Goal: Task Accomplishment & Management: Complete application form

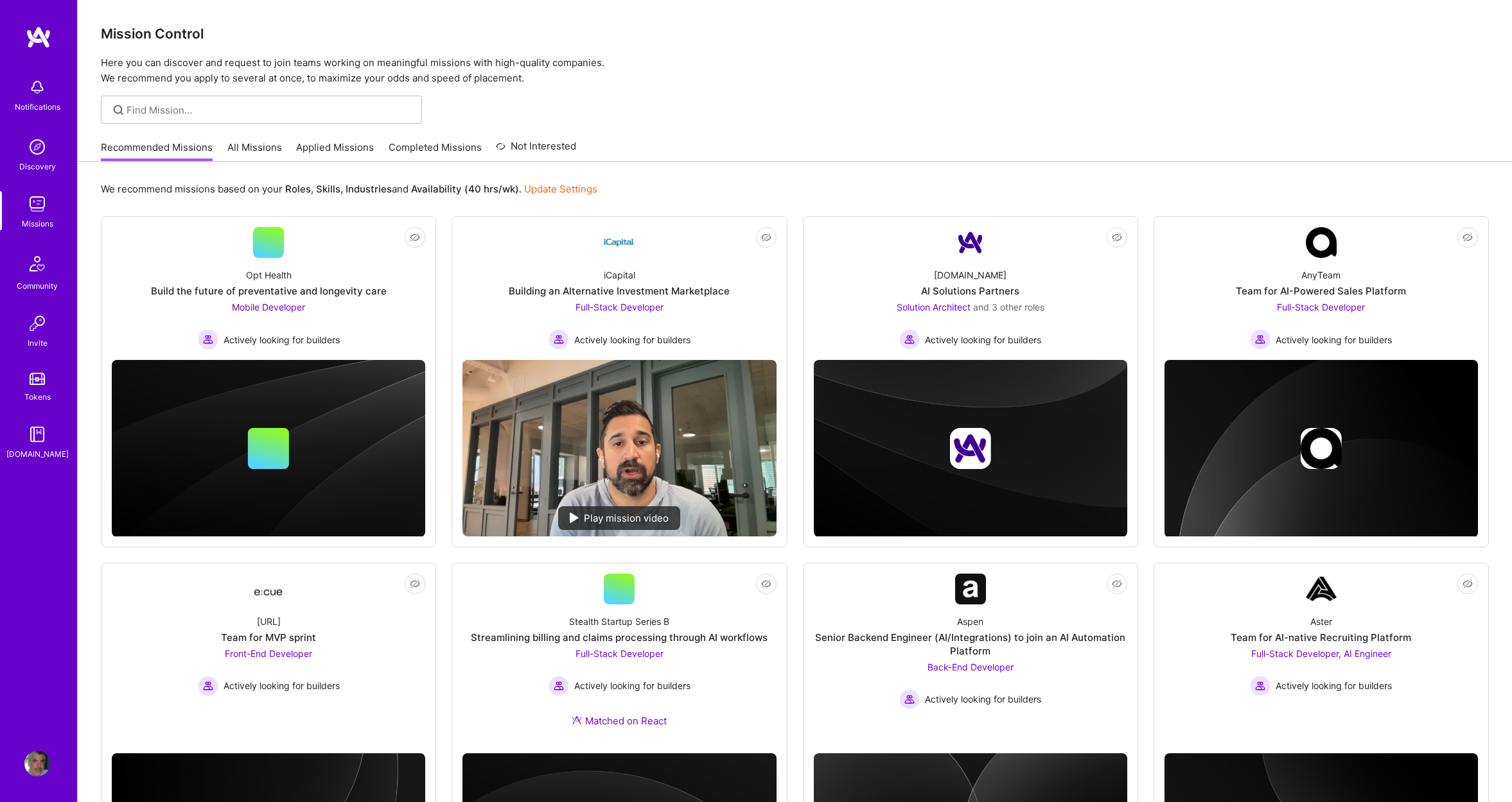
click at [325, 146] on link "Applied Missions" at bounding box center [335, 151] width 78 height 21
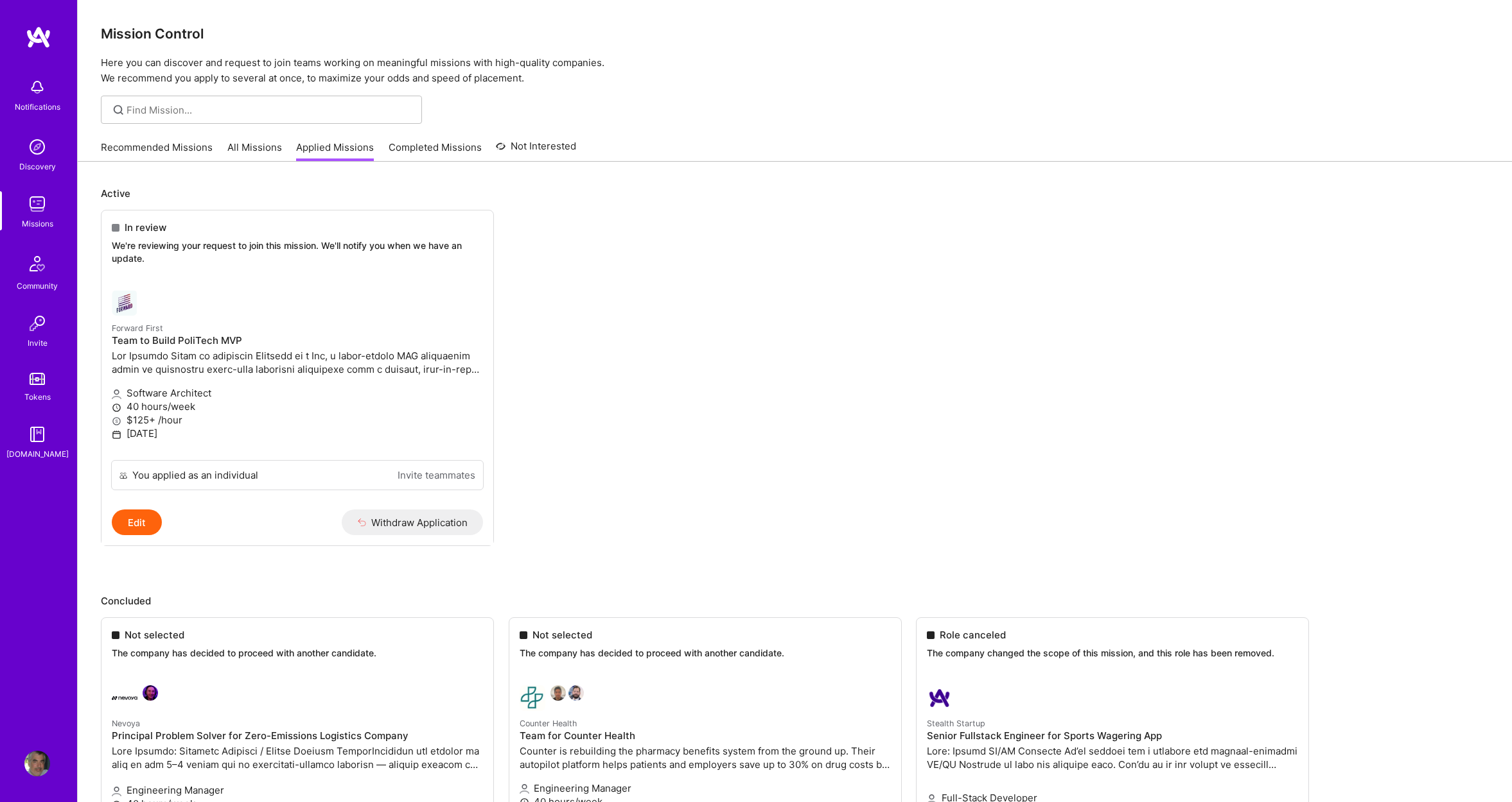
click at [157, 145] on link "Recommended Missions" at bounding box center [156, 151] width 112 height 21
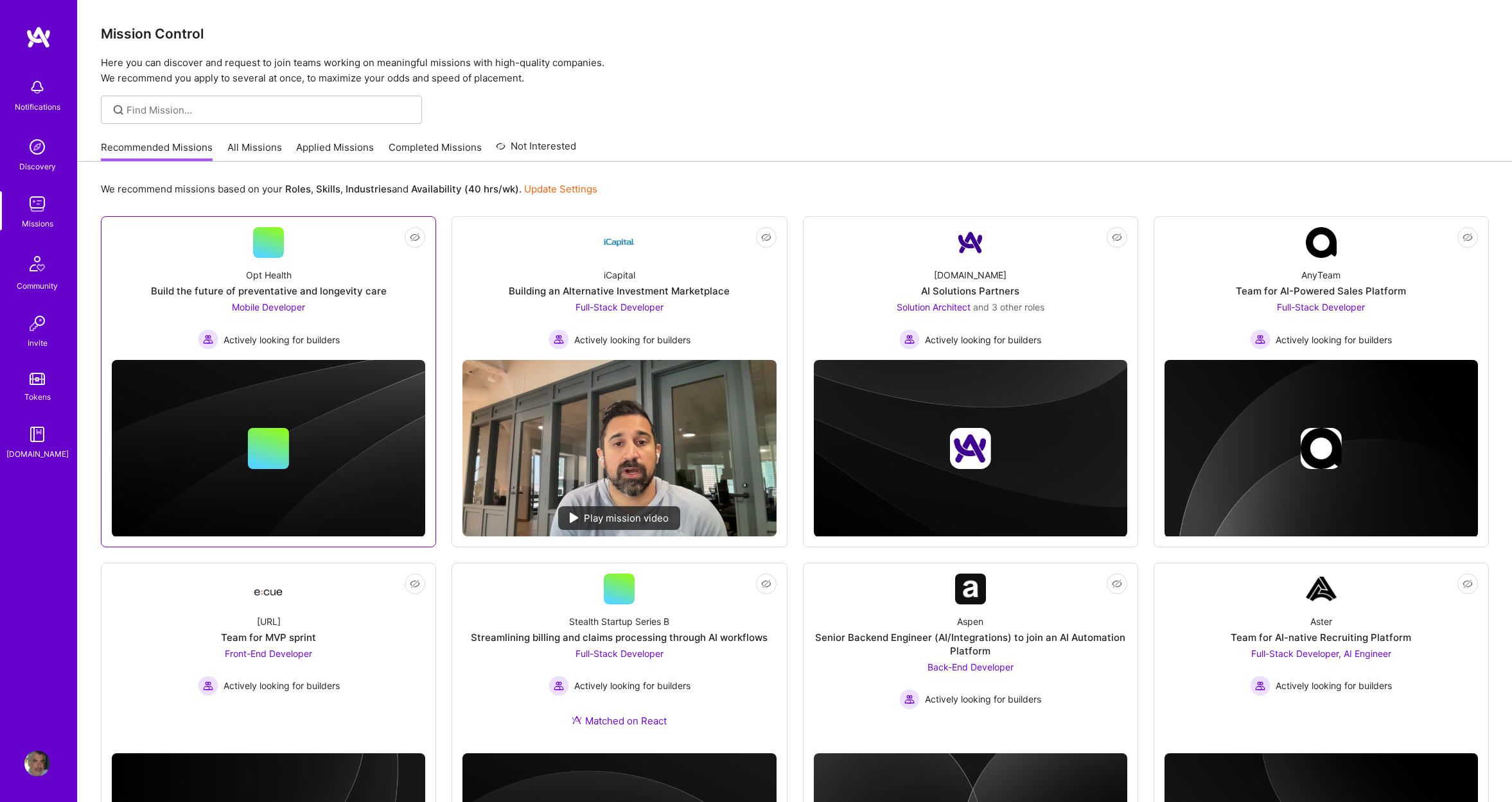
click at [285, 314] on div "Mobile Developer Actively looking for builders" at bounding box center [268, 325] width 142 height 49
